Goal: Download file/media

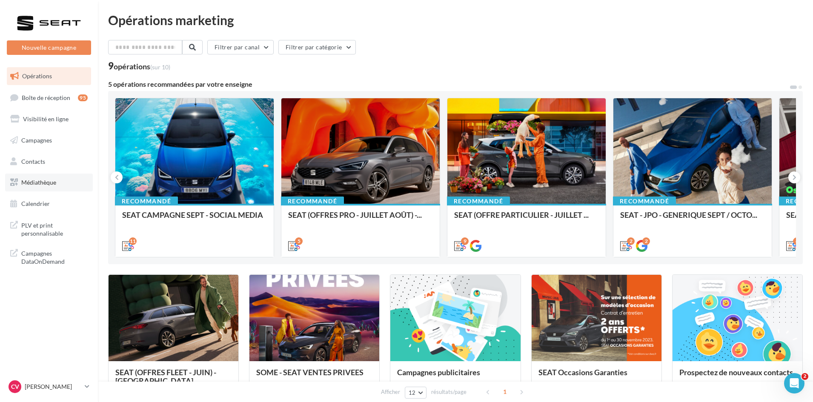
click at [48, 180] on span "Médiathèque" at bounding box center [38, 182] width 35 height 7
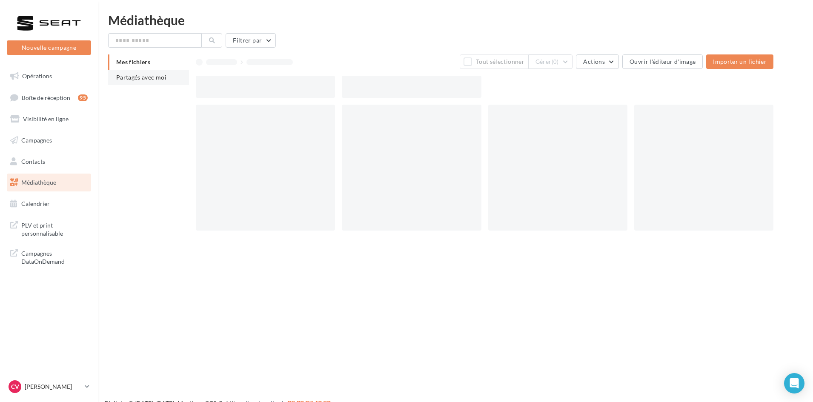
click at [153, 75] on span "Partagés avec moi" at bounding box center [141, 77] width 50 height 7
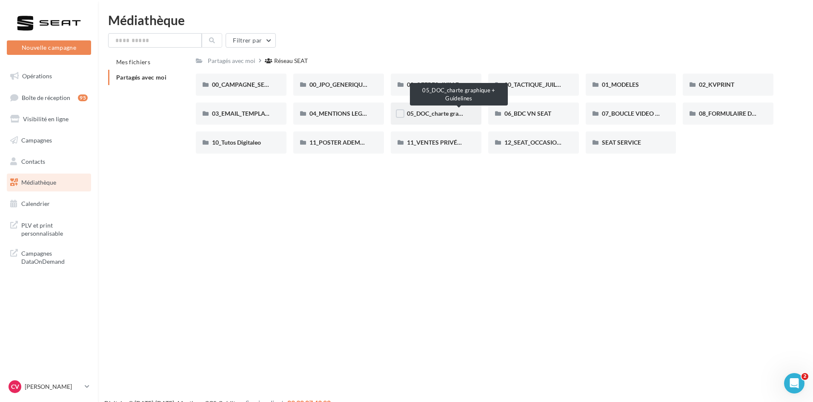
click at [431, 116] on span "05_DOC_charte graphique + Guidelines" at bounding box center [459, 113] width 104 height 7
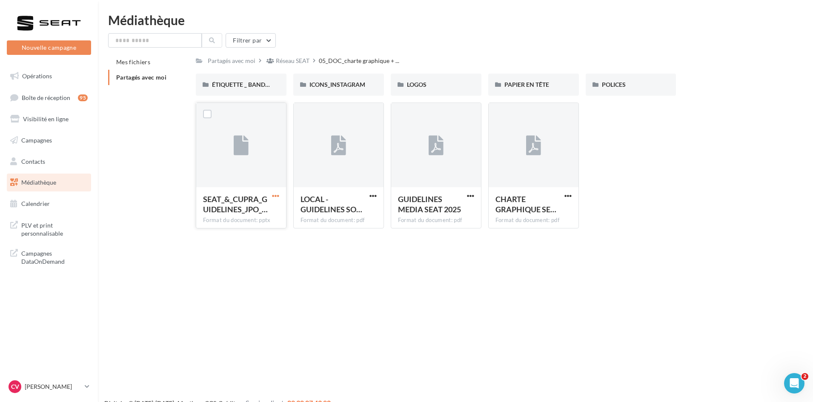
click at [275, 198] on span "button" at bounding box center [275, 195] width 7 height 7
click at [445, 307] on div "Nouvelle campagne Nouvelle campagne Opérations Boîte de réception 95 Visibilité…" at bounding box center [406, 215] width 813 height 402
click at [566, 195] on span "button" at bounding box center [568, 195] width 7 height 7
click at [544, 208] on button "Télécharger" at bounding box center [530, 213] width 85 height 22
drag, startPoint x: 800, startPoint y: 54, endPoint x: 795, endPoint y: 30, distance: 24.0
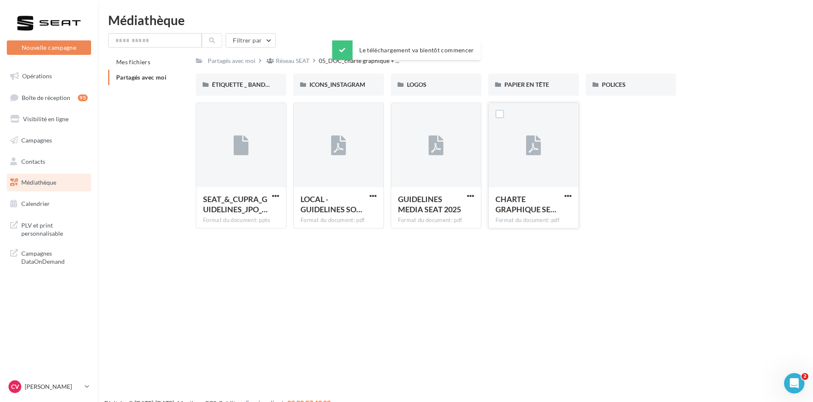
click at [800, 54] on div "Filtrer par Mes fichiers Partagés avec moi Partagés avec moi Réseau SEAT 05_DOC…" at bounding box center [455, 134] width 695 height 202
drag, startPoint x: 788, startPoint y: 52, endPoint x: 787, endPoint y: 45, distance: 7.4
click at [788, 52] on div "Filtrer par Mes fichiers Partagés avec moi Partagés avec moi Réseau SEAT 05_DOC…" at bounding box center [455, 134] width 695 height 202
click at [804, 40] on div "Médiathèque Filtrer par Mes fichiers Partagés avec moi Partagés avec moi Réseau…" at bounding box center [455, 125] width 715 height 222
click at [541, 40] on div "Filtrer par" at bounding box center [455, 40] width 695 height 14
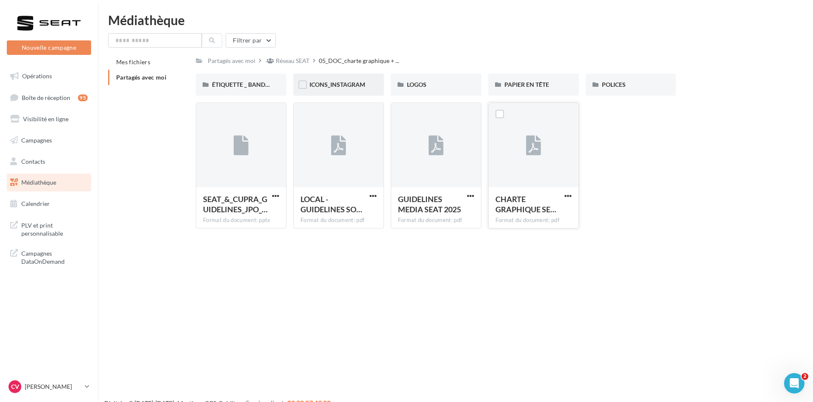
click at [345, 92] on div "ICONS_INSTAGRAM" at bounding box center [338, 85] width 91 height 22
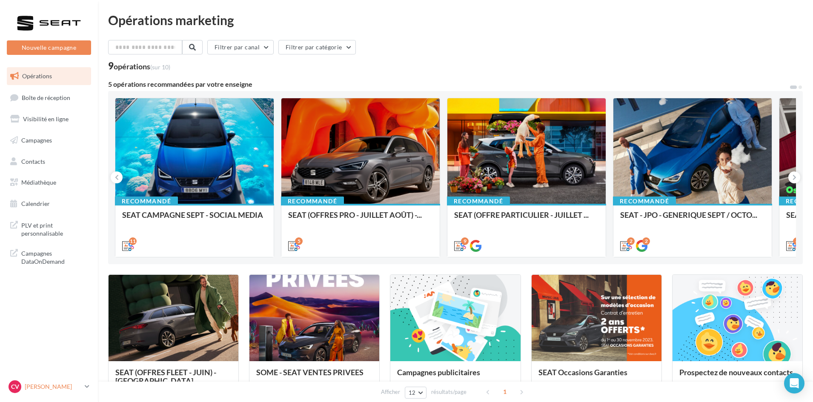
click at [49, 388] on p "[PERSON_NAME]" at bounding box center [53, 387] width 57 height 9
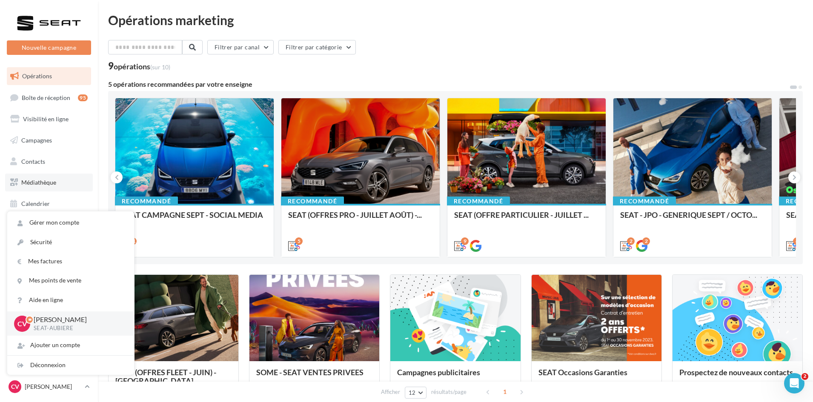
click at [62, 181] on link "Médiathèque" at bounding box center [49, 183] width 88 height 18
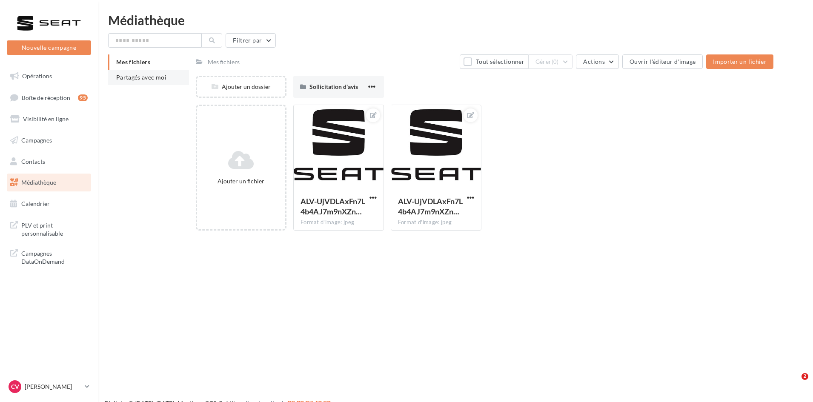
click at [167, 81] on li "Partagés avec moi" at bounding box center [148, 77] width 81 height 15
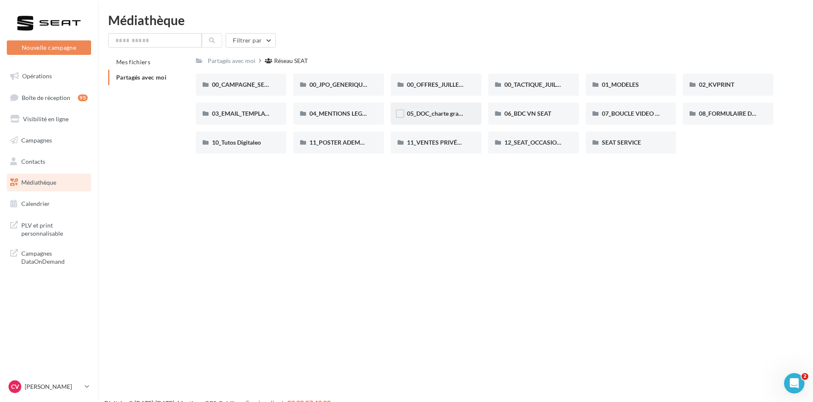
click at [451, 108] on div "05_DOC_charte graphique + Guidelines" at bounding box center [436, 114] width 91 height 22
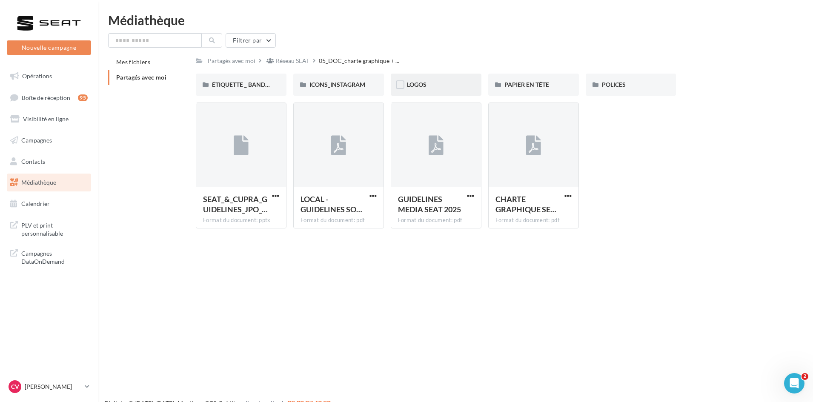
click at [429, 87] on div "LOGOS" at bounding box center [436, 84] width 58 height 9
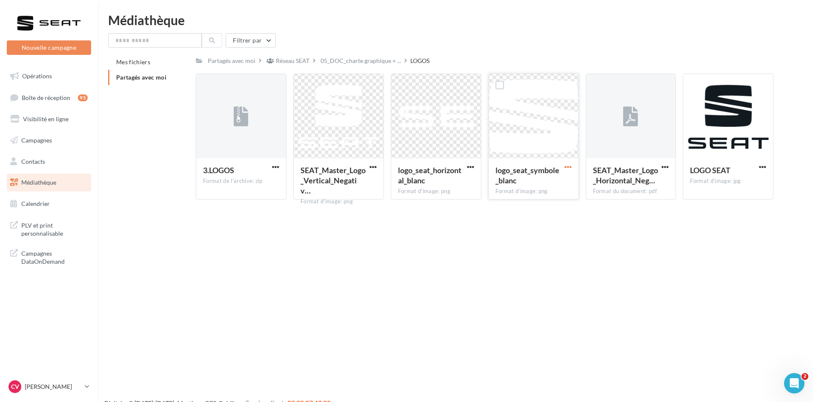
click at [569, 167] on span "button" at bounding box center [568, 167] width 7 height 7
click at [535, 182] on button "Télécharger" at bounding box center [530, 184] width 85 height 22
